Goal: Information Seeking & Learning: Learn about a topic

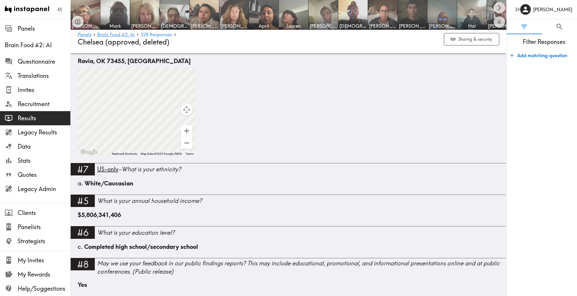
scroll to position [130, 0]
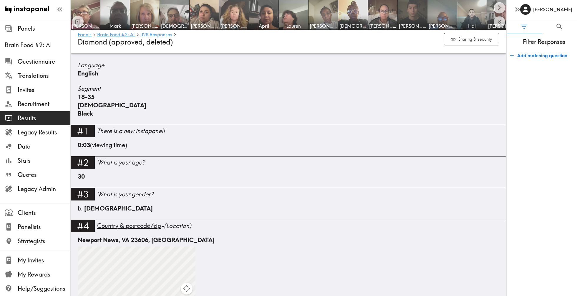
scroll to position [218, 0]
